Goal: Communication & Community: Answer question/provide support

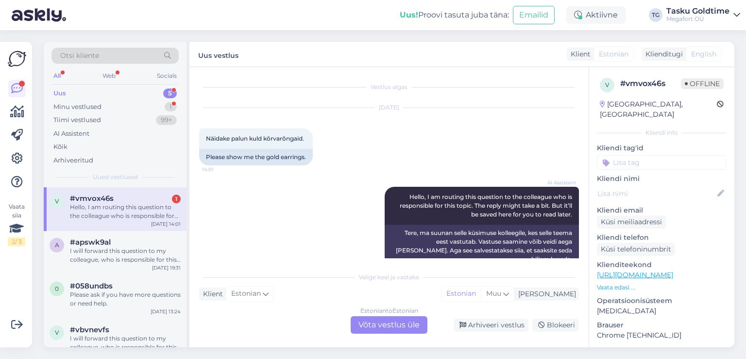
scroll to position [11, 0]
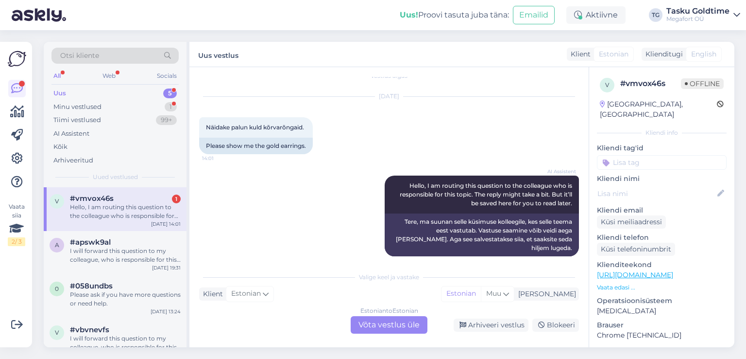
click at [124, 214] on div "Hello, I am routing this question to the colleague who is responsible for this …" at bounding box center [125, 211] width 111 height 17
click at [118, 247] on div "I will forward this question to my colleague, who is responsible for this. The …" at bounding box center [125, 254] width 111 height 17
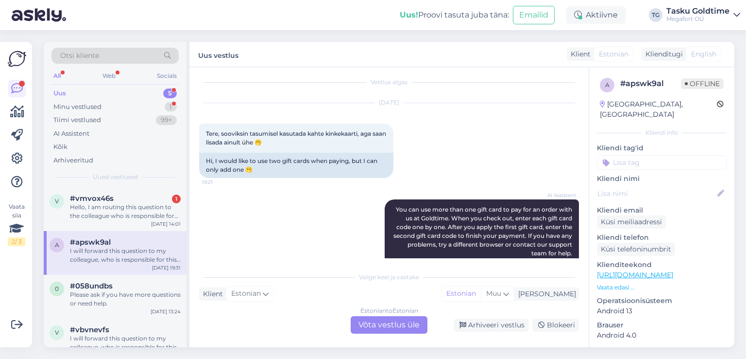
scroll to position [0, 0]
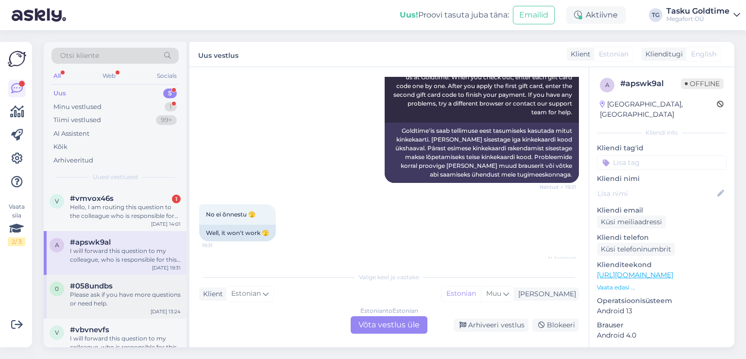
click at [116, 298] on div "Please ask if you have more questions or need help." at bounding box center [125, 298] width 111 height 17
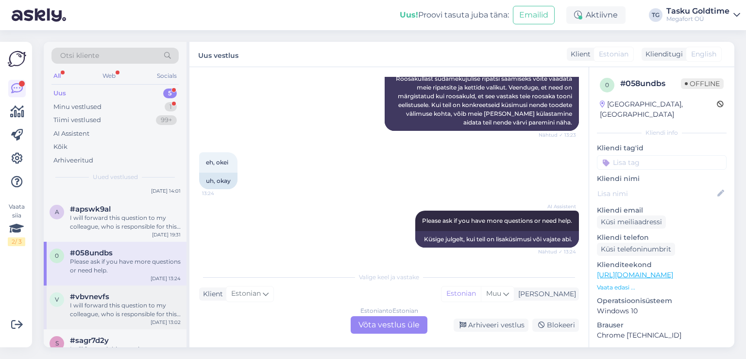
scroll to position [49, 0]
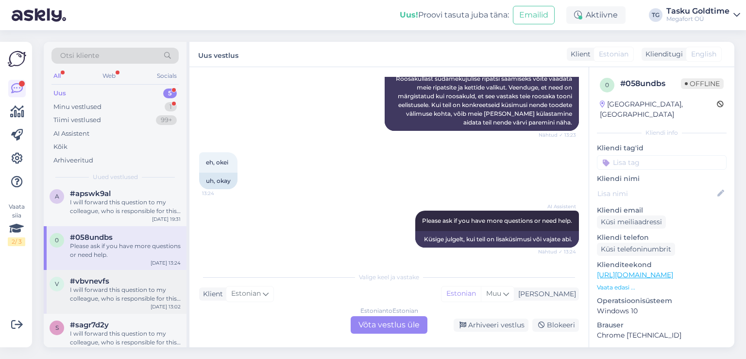
click at [138, 273] on div "v #vbvnevfs I will forward this question to my colleague, who is responsible fo…" at bounding box center [115, 292] width 143 height 44
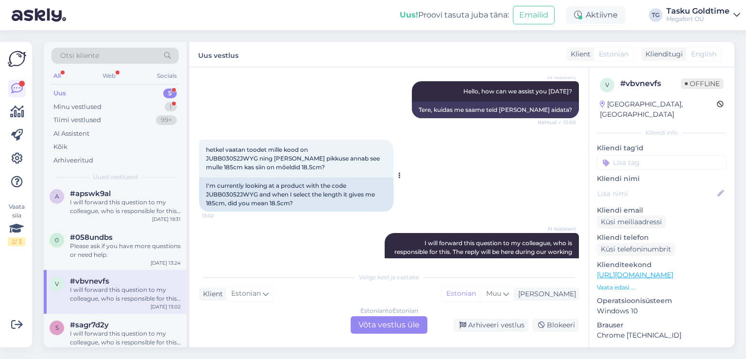
scroll to position [154, 0]
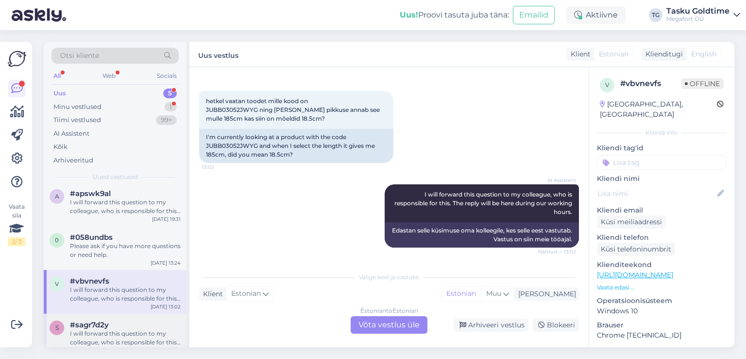
click at [140, 340] on div "I will forward this question to my colleague, who is responsible for this. The …" at bounding box center [125, 337] width 111 height 17
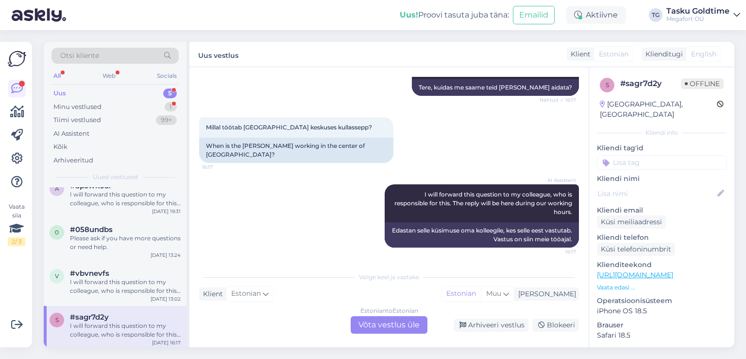
scroll to position [58, 0]
click at [157, 117] on div "99+" at bounding box center [166, 120] width 21 height 10
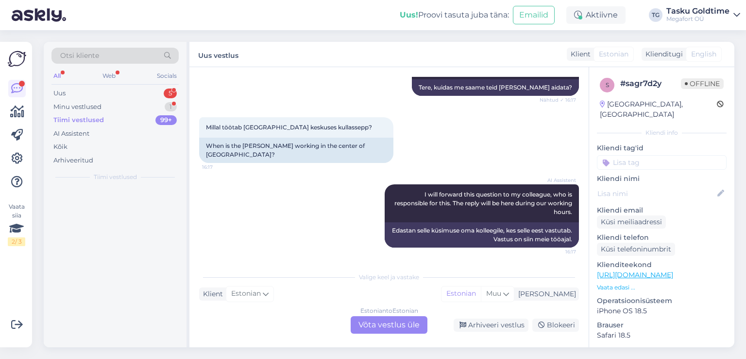
scroll to position [0, 0]
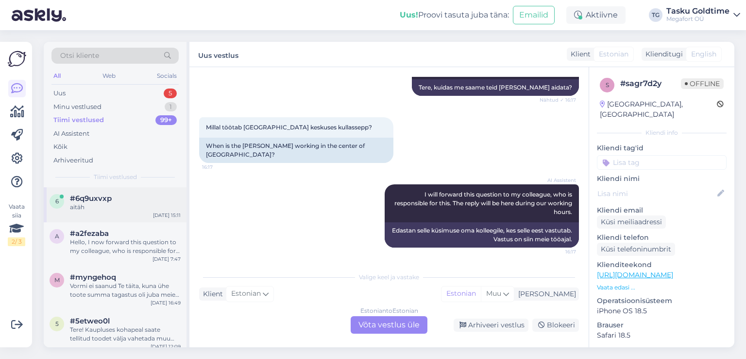
click at [161, 212] on div "[DATE] 15:11" at bounding box center [167, 214] width 28 height 7
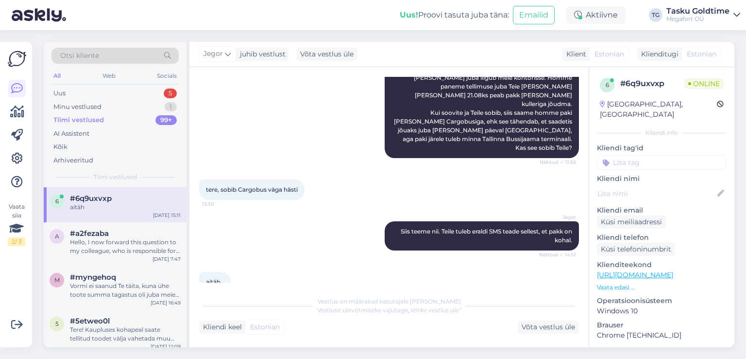
scroll to position [701, 0]
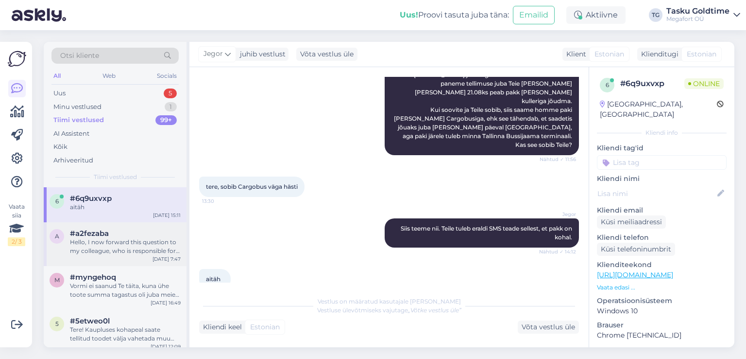
click at [160, 245] on div "Hello, I now forward this question to my colleague, who is responsible for this…" at bounding box center [125, 246] width 111 height 17
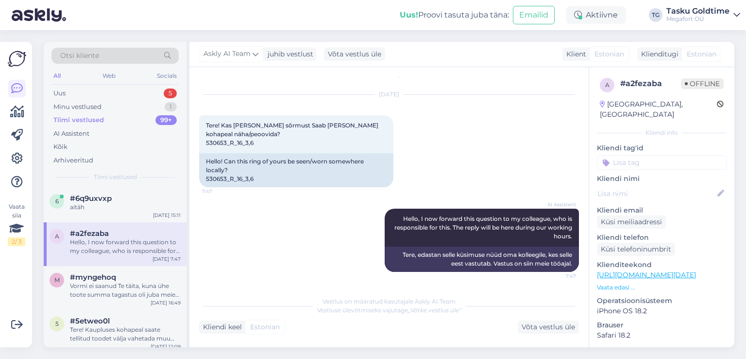
scroll to position [0, 0]
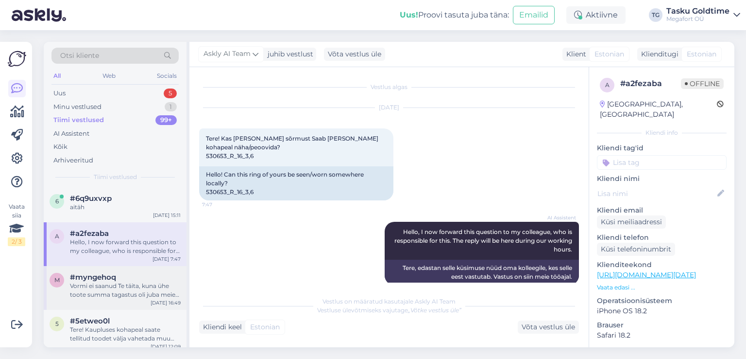
click at [159, 289] on div "Vormi ei saanud Te täita, kuna ühe toote summa tagastus oli juba meie poolt teh…" at bounding box center [125, 289] width 111 height 17
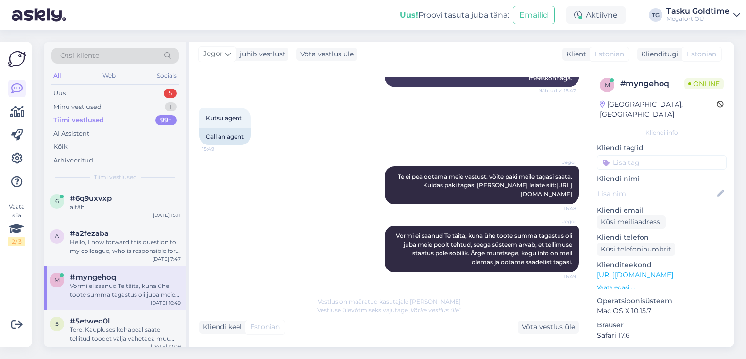
scroll to position [508, 0]
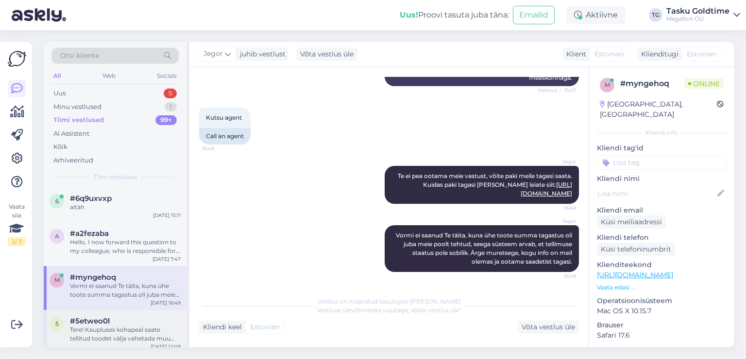
click at [116, 325] on div "Tere! Kaupluses kohapeal saate tellitud toodet välja vahetada muu toote vastu j…" at bounding box center [125, 333] width 111 height 17
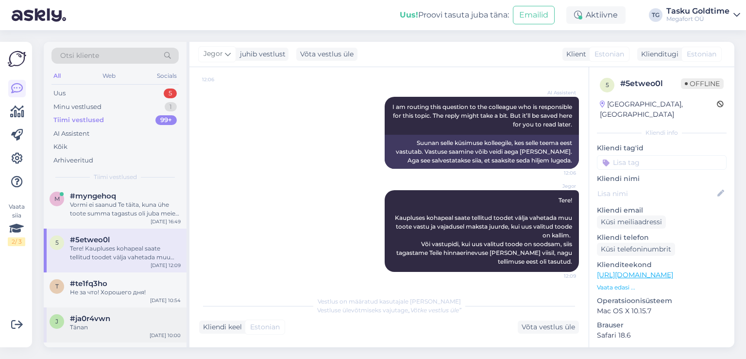
scroll to position [97, 0]
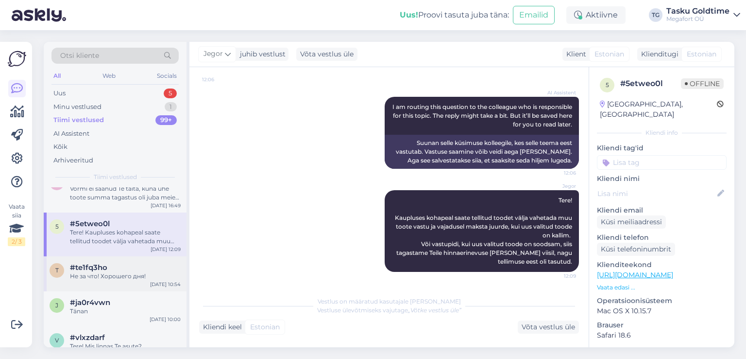
drag, startPoint x: 150, startPoint y: 277, endPoint x: 146, endPoint y: 282, distance: 7.3
click at [146, 282] on div "t #te1fq3ho Не за что! Хорошего дня! [DATE] 10:54" at bounding box center [115, 273] width 143 height 35
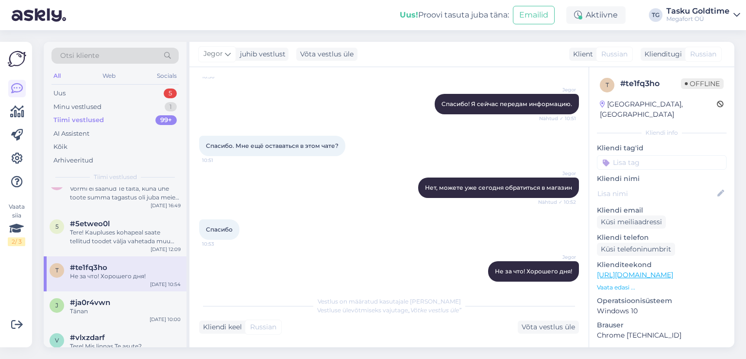
scroll to position [890, 0]
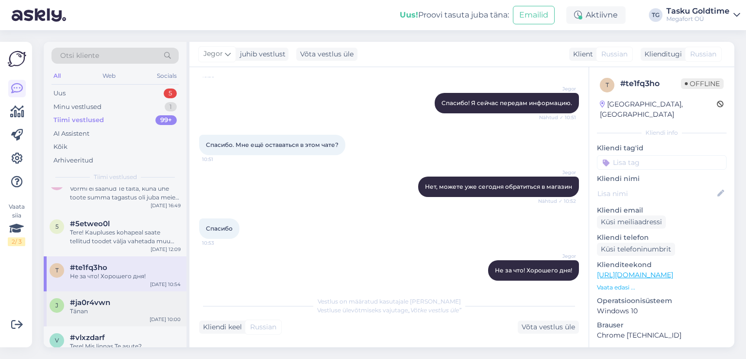
click at [155, 301] on div "#ja0r4vwn" at bounding box center [125, 302] width 111 height 9
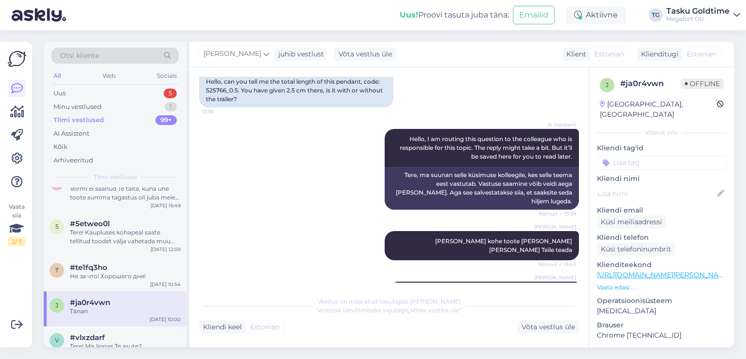
scroll to position [360, 0]
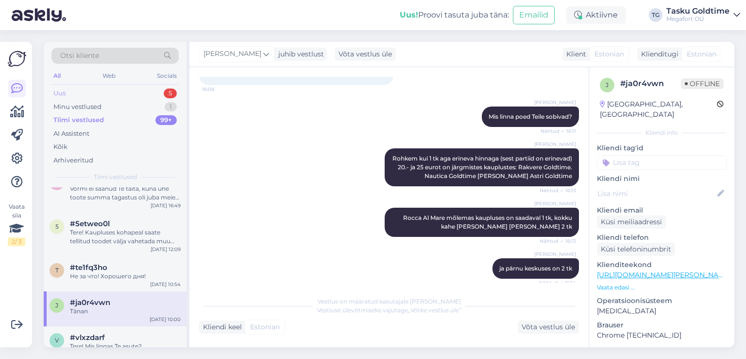
click at [127, 91] on div "Uus 5" at bounding box center [115, 94] width 127 height 14
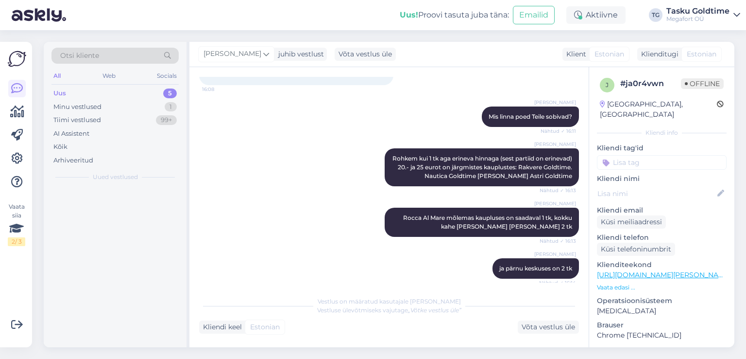
scroll to position [0, 0]
